Goal: Task Accomplishment & Management: Complete application form

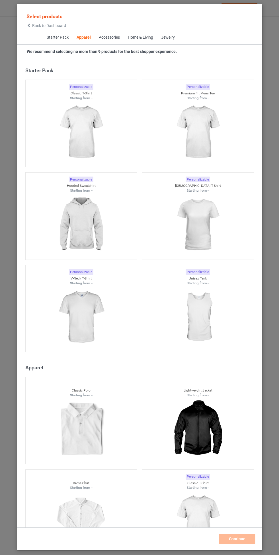
scroll to position [304, 0]
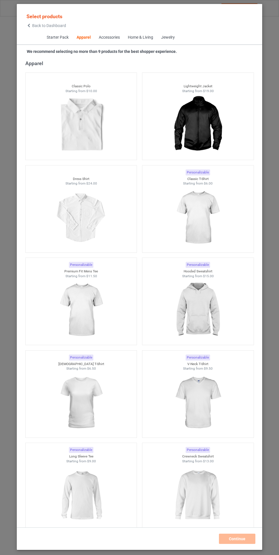
click at [194, 318] on img at bounding box center [197, 310] width 51 height 64
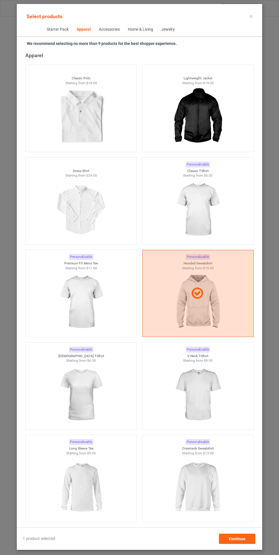
click at [200, 208] on img at bounding box center [197, 210] width 51 height 64
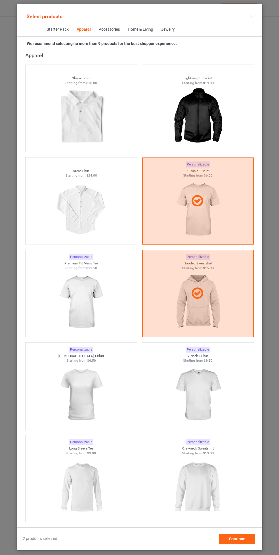
click at [95, 296] on img at bounding box center [80, 302] width 51 height 64
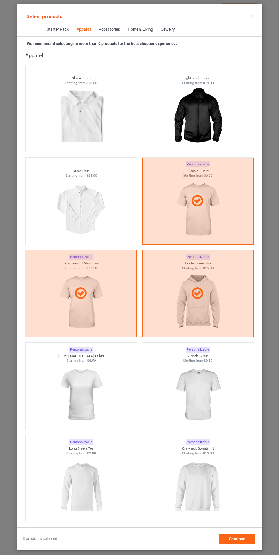
click at [195, 390] on img at bounding box center [197, 395] width 51 height 64
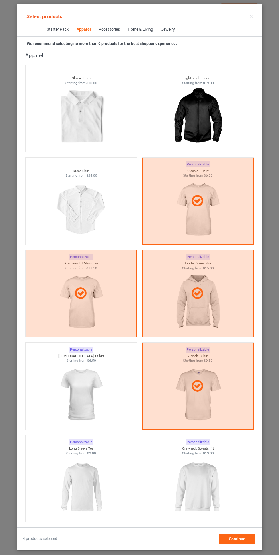
click at [96, 402] on img at bounding box center [80, 395] width 51 height 64
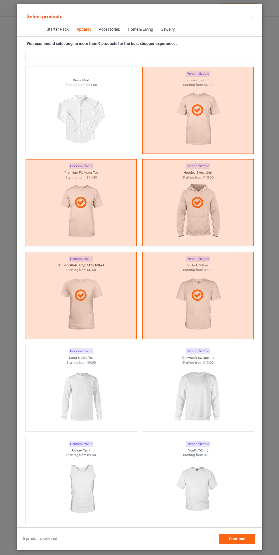
scroll to position [398, 0]
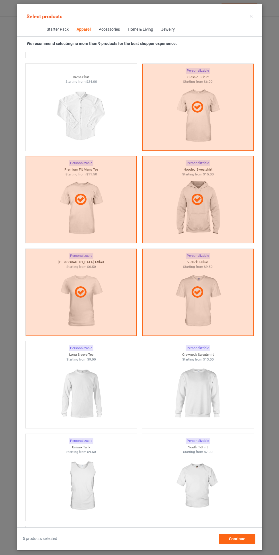
click at [194, 378] on img at bounding box center [197, 394] width 51 height 64
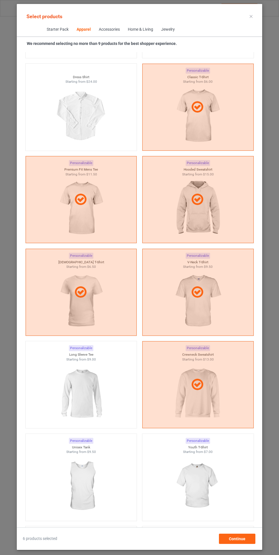
click at [101, 390] on img at bounding box center [80, 394] width 51 height 64
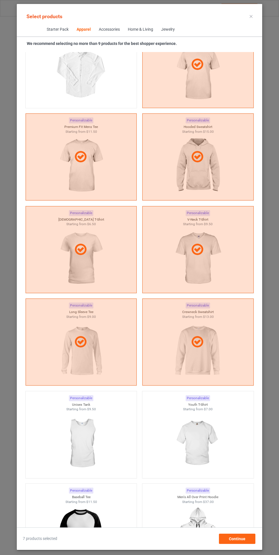
scroll to position [470, 0]
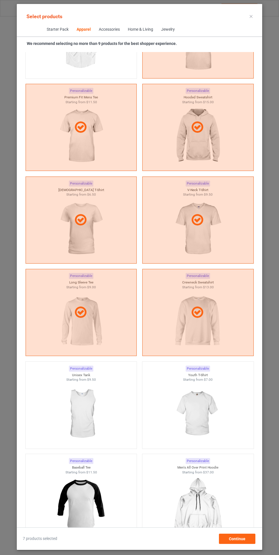
click at [209, 398] on img at bounding box center [197, 414] width 51 height 64
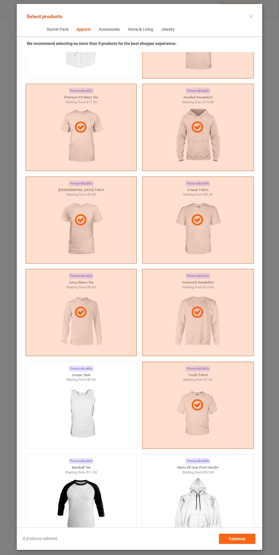
click at [101, 408] on img at bounding box center [80, 414] width 51 height 64
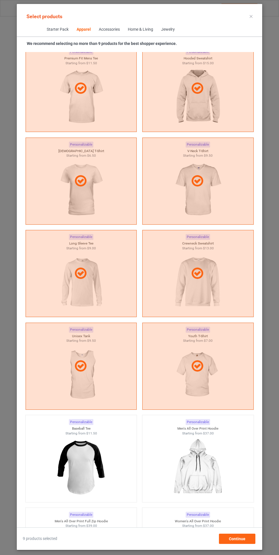
scroll to position [536, 0]
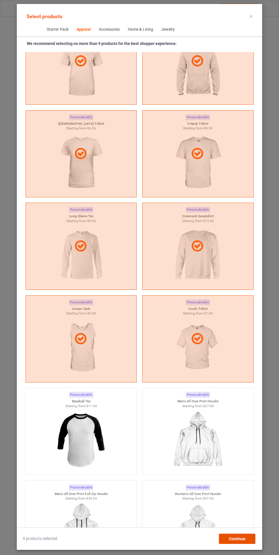
click at [247, 538] on div "Continue" at bounding box center [237, 539] width 36 height 10
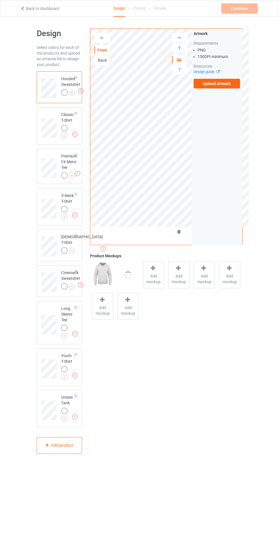
click at [219, 85] on label "Upload Artwork" at bounding box center [216, 84] width 47 height 10
click at [0, 0] on input "Upload Artwork" at bounding box center [0, 0] width 0 height 0
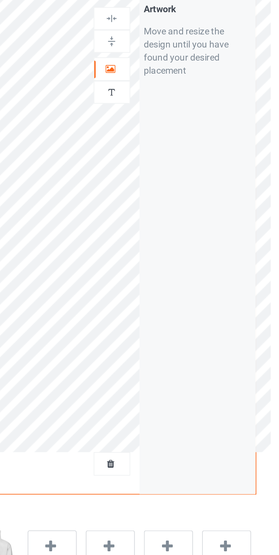
click at [180, 59] on icon at bounding box center [179, 59] width 5 height 4
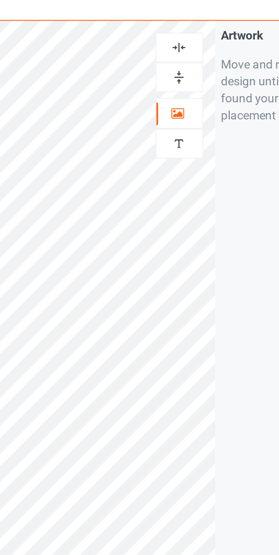
click at [178, 34] on div at bounding box center [179, 38] width 16 height 10
click at [180, 37] on img at bounding box center [179, 37] width 5 height 5
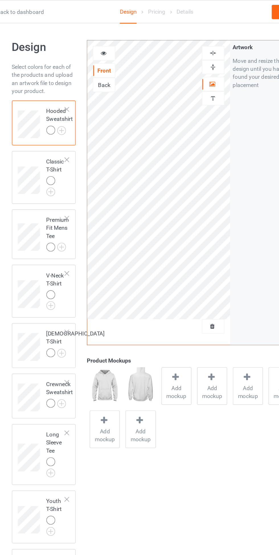
click at [0, 0] on img at bounding box center [0, 0] width 0 height 0
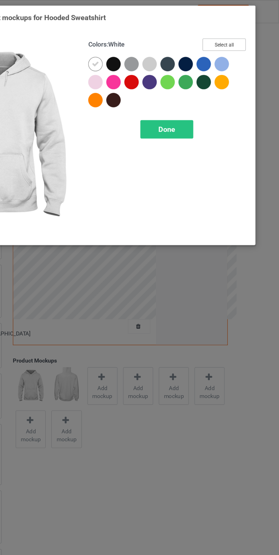
click at [246, 28] on button "Select all" at bounding box center [239, 31] width 31 height 9
click at [148, 44] on icon at bounding box center [148, 45] width 5 height 5
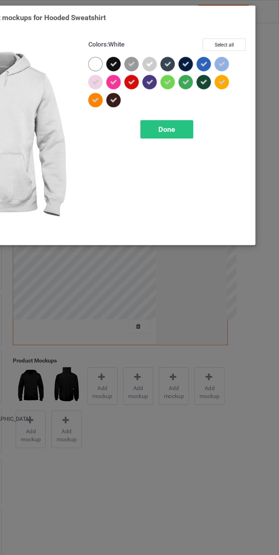
click at [204, 92] on span "Done" at bounding box center [199, 92] width 12 height 6
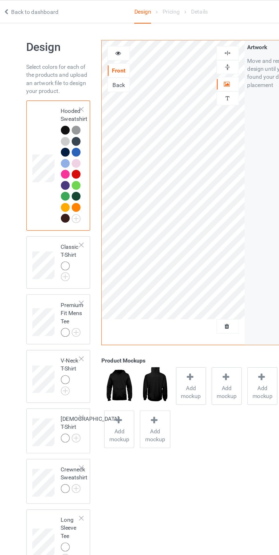
click at [0, 0] on img at bounding box center [0, 0] width 0 height 0
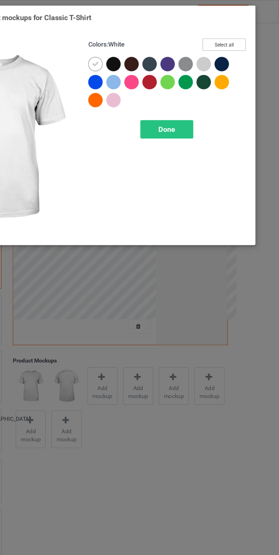
click at [249, 28] on button "Select all" at bounding box center [239, 31] width 31 height 9
click at [149, 45] on icon at bounding box center [148, 45] width 5 height 5
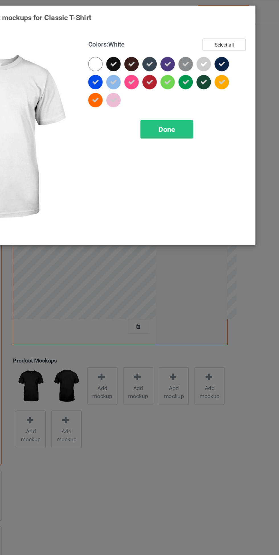
click at [200, 92] on span "Done" at bounding box center [199, 92] width 12 height 6
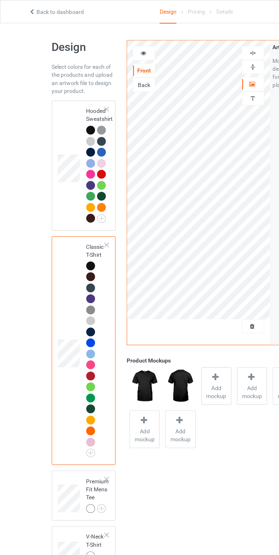
click at [0, 0] on img at bounding box center [0, 0] width 0 height 0
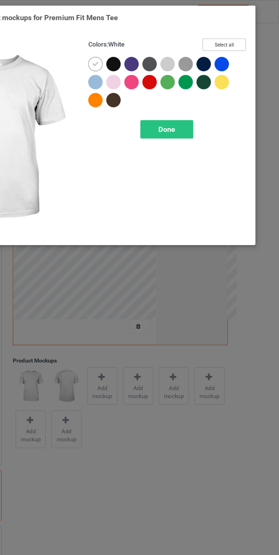
click at [246, 34] on button "Select all" at bounding box center [239, 31] width 31 height 9
click at [148, 45] on icon at bounding box center [148, 45] width 5 height 5
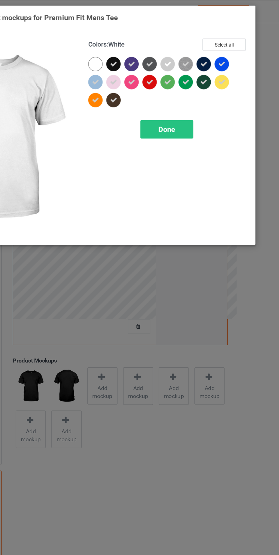
click at [198, 92] on span "Done" at bounding box center [199, 92] width 12 height 6
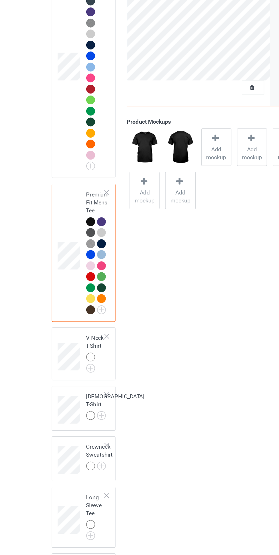
scroll to position [45, 0]
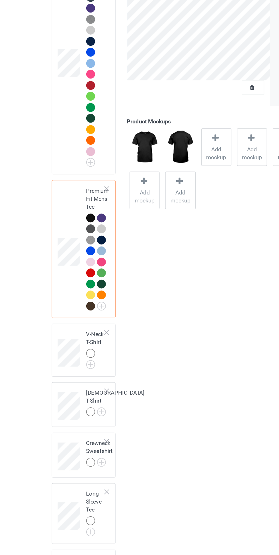
click at [0, 0] on img at bounding box center [0, 0] width 0 height 0
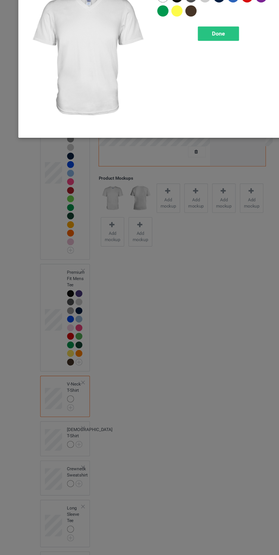
scroll to position [45, 0]
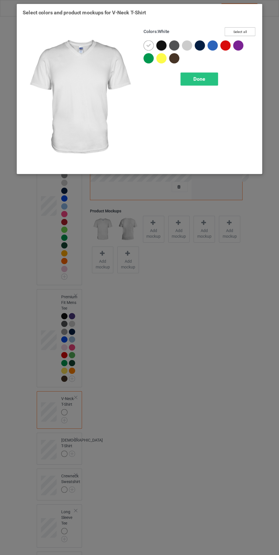
click at [247, 29] on button "Select all" at bounding box center [239, 31] width 31 height 9
click at [148, 45] on icon at bounding box center [148, 45] width 5 height 5
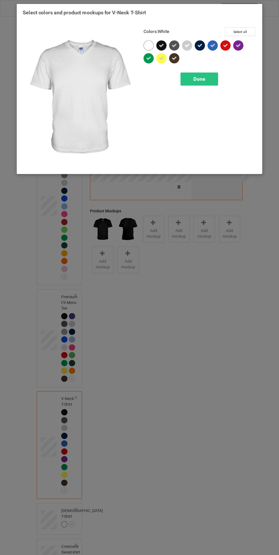
click at [197, 76] on span "Done" at bounding box center [199, 79] width 12 height 6
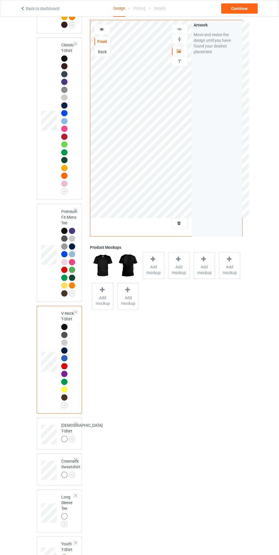
scroll to position [131, 0]
click at [0, 0] on img at bounding box center [0, 0] width 0 height 0
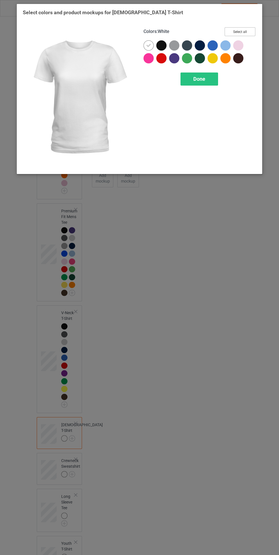
click at [250, 31] on button "Select all" at bounding box center [239, 31] width 31 height 9
click at [148, 45] on icon at bounding box center [148, 45] width 5 height 5
click at [198, 80] on span "Done" at bounding box center [199, 79] width 12 height 6
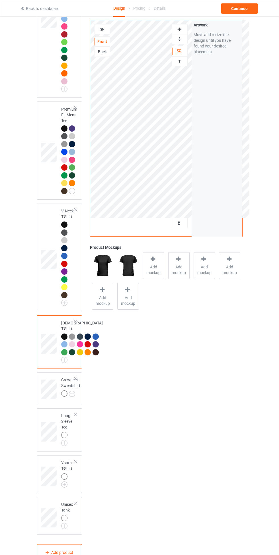
scroll to position [345, 0]
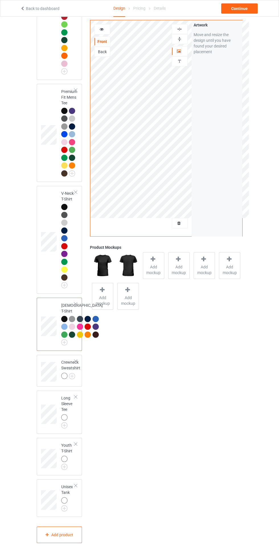
click at [0, 0] on img at bounding box center [0, 0] width 0 height 0
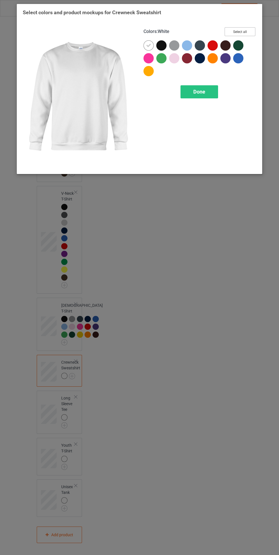
click at [247, 29] on button "Select all" at bounding box center [239, 31] width 31 height 9
click at [148, 44] on icon at bounding box center [148, 45] width 5 height 5
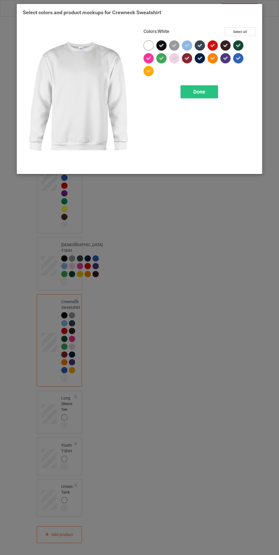
click at [199, 92] on span "Done" at bounding box center [199, 92] width 12 height 6
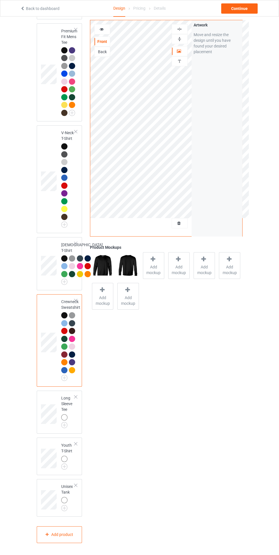
scroll to position [406, 0]
click at [0, 0] on img at bounding box center [0, 0] width 0 height 0
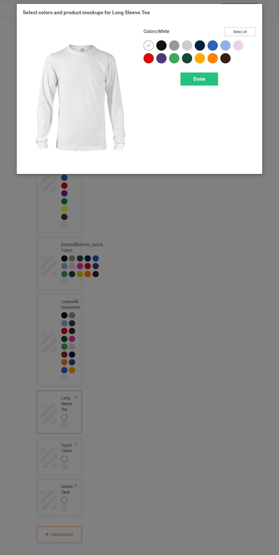
click at [250, 30] on button "Select all" at bounding box center [239, 31] width 31 height 9
click at [148, 45] on icon at bounding box center [148, 45] width 5 height 5
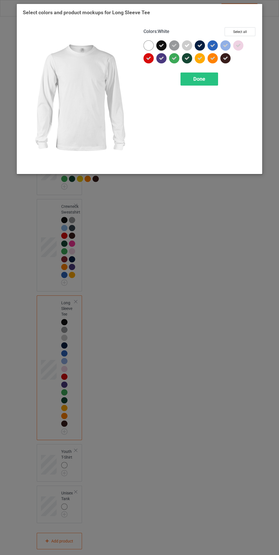
click at [202, 76] on span "Done" at bounding box center [199, 79] width 12 height 6
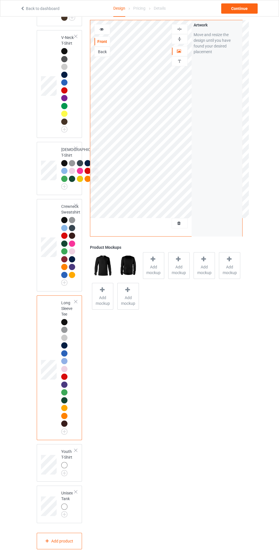
scroll to position [508, 0]
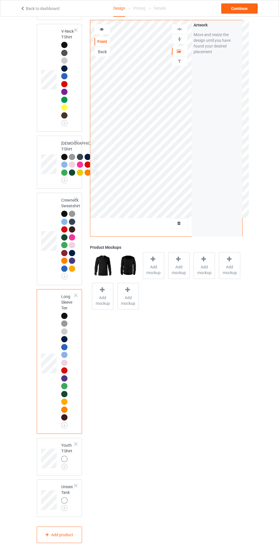
click at [0, 0] on img at bounding box center [0, 0] width 0 height 0
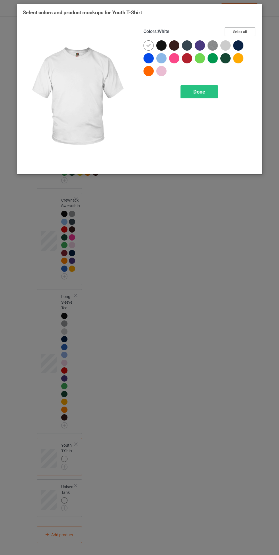
click at [247, 29] on button "Select all" at bounding box center [239, 31] width 31 height 9
click at [149, 43] on icon at bounding box center [148, 45] width 5 height 5
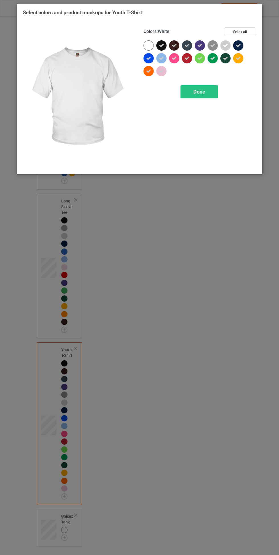
click at [199, 91] on span "Done" at bounding box center [199, 92] width 12 height 6
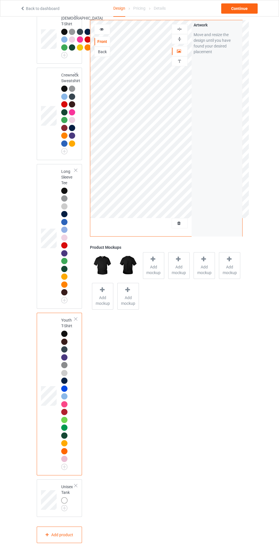
scroll to position [633, 0]
click at [0, 0] on img at bounding box center [0, 0] width 0 height 0
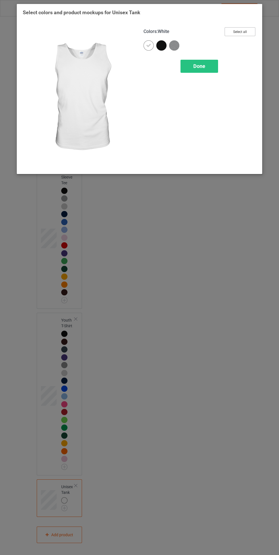
click at [248, 31] on button "Select all" at bounding box center [239, 31] width 31 height 9
click at [148, 45] on icon at bounding box center [148, 45] width 5 height 5
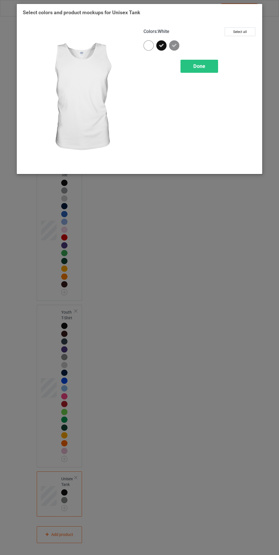
click at [200, 66] on span "Done" at bounding box center [199, 66] width 12 height 6
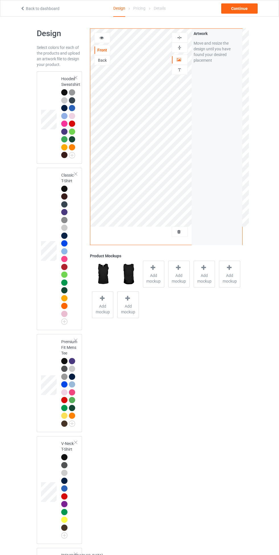
click at [64, 190] on div at bounding box center [64, 189] width 6 height 6
click at [161, 262] on div "Add mockup" at bounding box center [153, 274] width 21 height 27
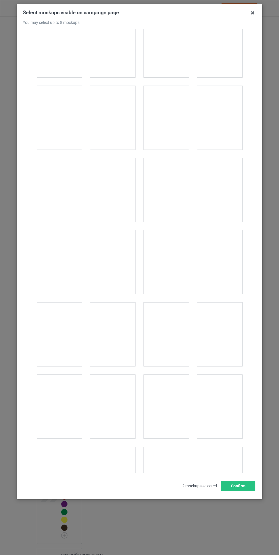
scroll to position [1127, 0]
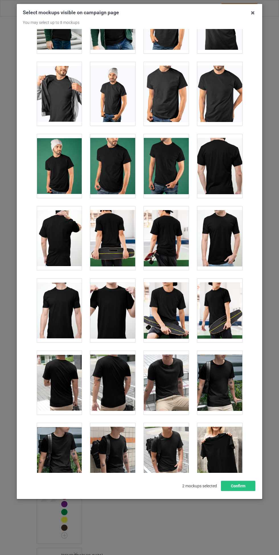
click at [125, 302] on div at bounding box center [112, 311] width 45 height 64
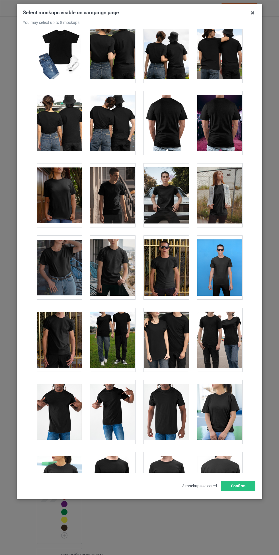
scroll to position [2751, 0]
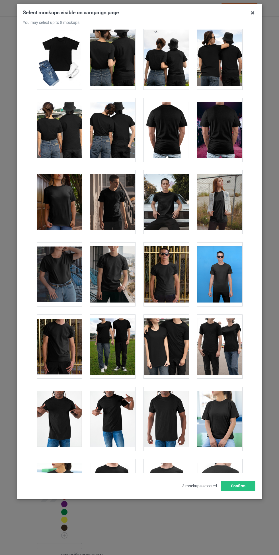
click at [60, 207] on div at bounding box center [59, 202] width 45 height 64
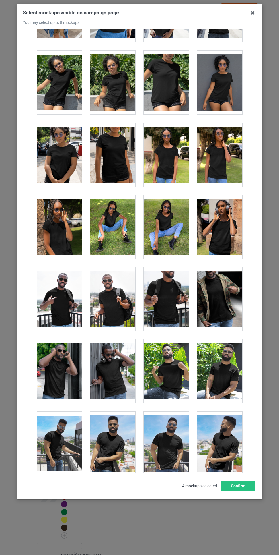
scroll to position [3369, 0]
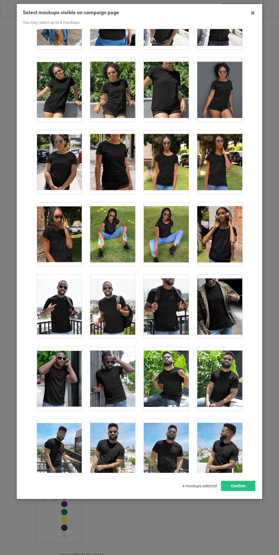
click at [55, 175] on div at bounding box center [59, 162] width 45 height 64
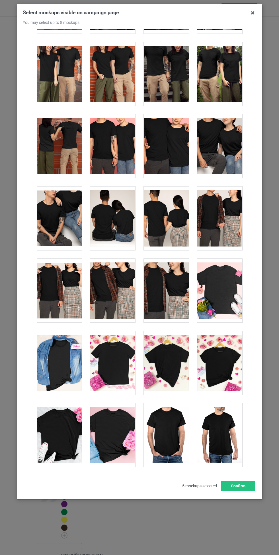
scroll to position [2011, 0]
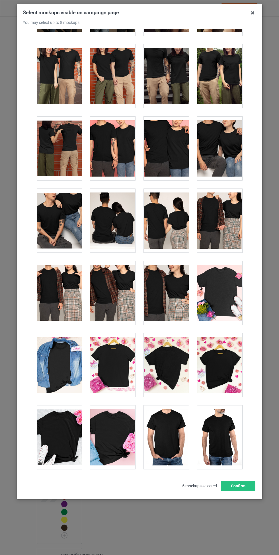
click at [64, 266] on div at bounding box center [59, 293] width 45 height 64
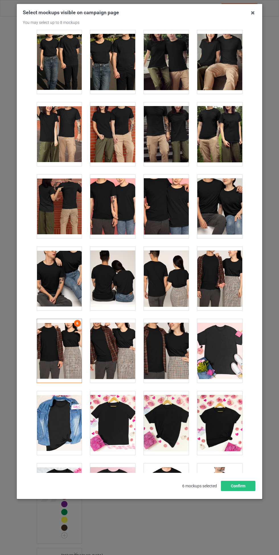
scroll to position [1952, 0]
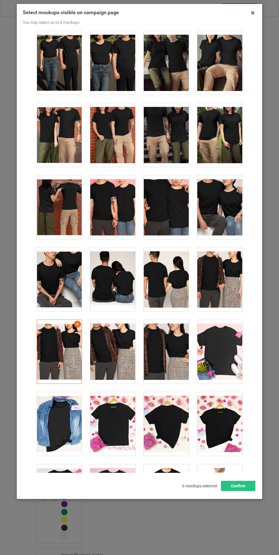
click at [119, 211] on div at bounding box center [112, 207] width 45 height 64
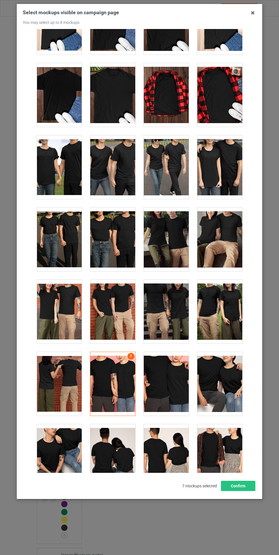
scroll to position [1770, 0]
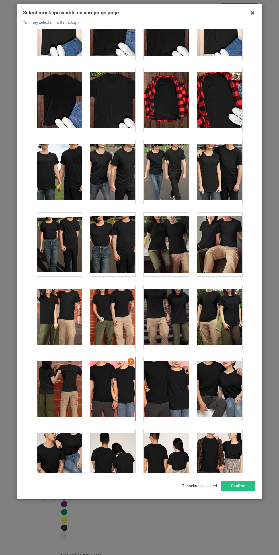
click at [224, 165] on div at bounding box center [219, 172] width 45 height 64
click at [216, 176] on div at bounding box center [219, 172] width 45 height 64
click at [121, 246] on div at bounding box center [112, 245] width 45 height 64
click at [243, 490] on button "Confirm" at bounding box center [238, 486] width 34 height 10
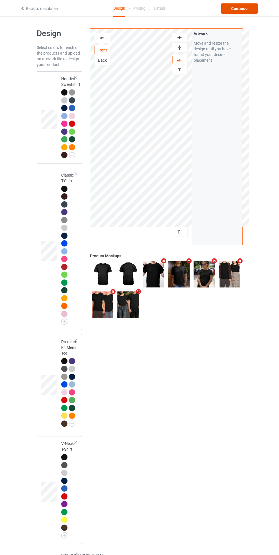
click at [239, 9] on div "Continue" at bounding box center [239, 8] width 36 height 10
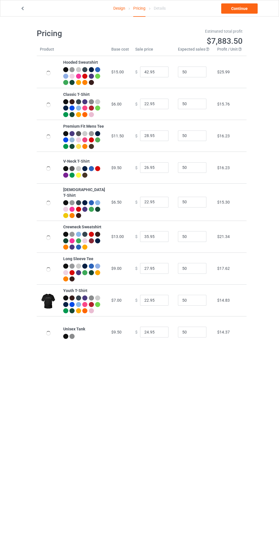
scroll to position [2, 0]
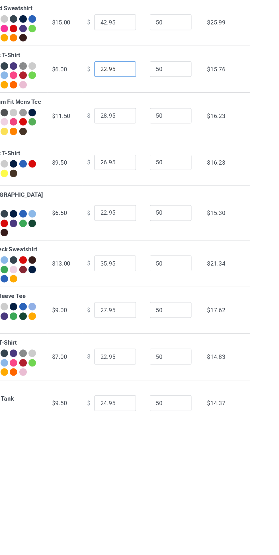
click at [140, 107] on input "22.95" at bounding box center [154, 102] width 28 height 11
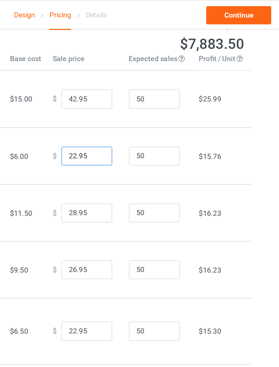
scroll to position [0, 0]
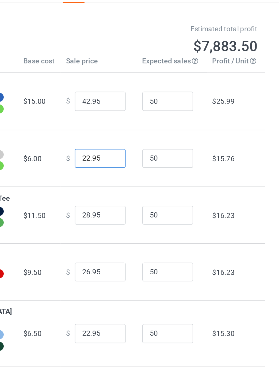
click at [145, 109] on input "22.95" at bounding box center [154, 104] width 28 height 11
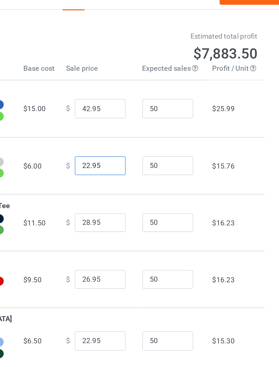
click at [154, 109] on input "22.95" at bounding box center [154, 104] width 28 height 11
click at [142, 109] on input "22.99" at bounding box center [154, 104] width 28 height 11
click at [156, 109] on input "23.99" at bounding box center [154, 104] width 28 height 11
click at [140, 109] on input "0.00" at bounding box center [154, 104] width 28 height 11
click at [142, 109] on input "019.00" at bounding box center [154, 104] width 28 height 11
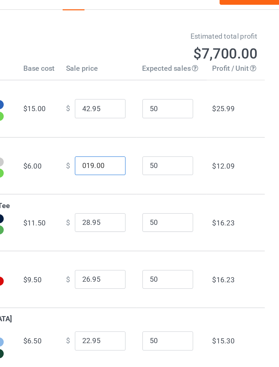
click at [140, 109] on input "019.00" at bounding box center [154, 104] width 28 height 11
click at [147, 109] on input "19019.00" at bounding box center [154, 104] width 28 height 11
click at [155, 109] on input "19.00" at bounding box center [154, 104] width 28 height 11
click at [144, 109] on input "19.00" at bounding box center [154, 104] width 28 height 11
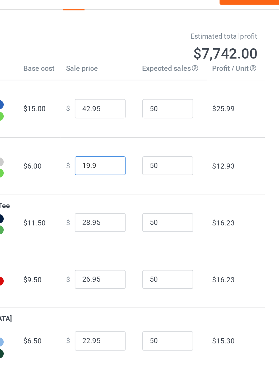
type input "19.99"
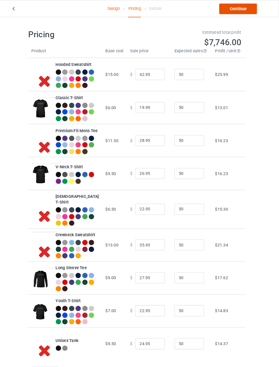
click at [251, 5] on link "Continue" at bounding box center [239, 8] width 36 height 10
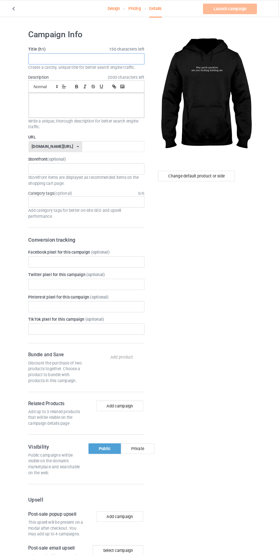
click at [128, 57] on input "text" at bounding box center [93, 56] width 112 height 11
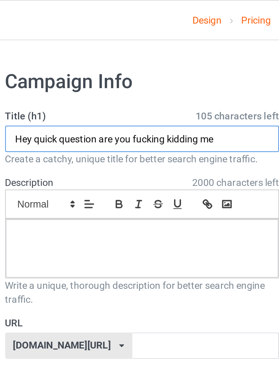
type input "Hey quick question are you fucking kidding me"
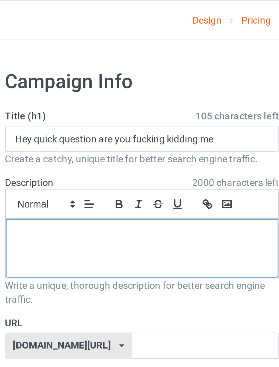
click at [113, 104] on div at bounding box center [92, 102] width 111 height 24
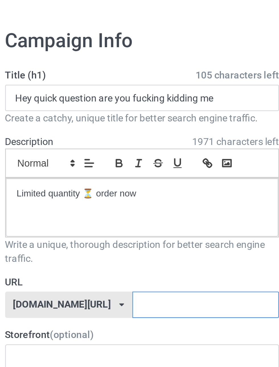
click at [116, 143] on input "text" at bounding box center [119, 141] width 60 height 11
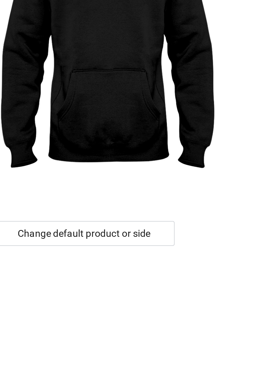
type input "kido6"
click at [231, 168] on div "Change default product or side" at bounding box center [199, 170] width 74 height 10
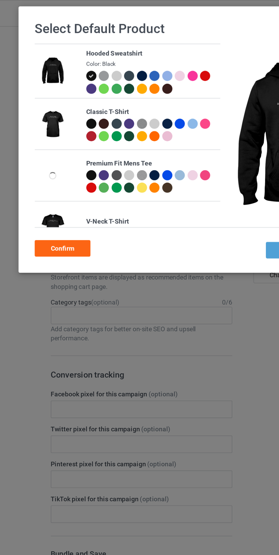
click at [62, 75] on div at bounding box center [62, 76] width 6 height 6
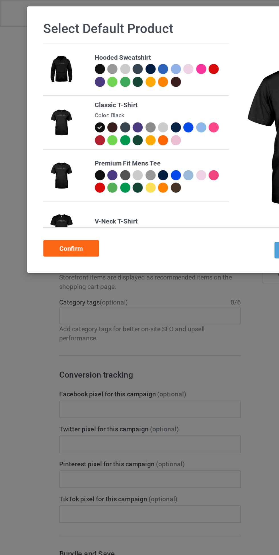
click at [52, 153] on div "Confirm" at bounding box center [44, 153] width 34 height 10
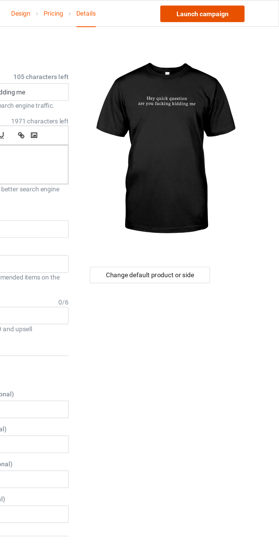
click at [237, 9] on link "Launch campaign" at bounding box center [231, 8] width 52 height 10
